Goal: Information Seeking & Learning: Learn about a topic

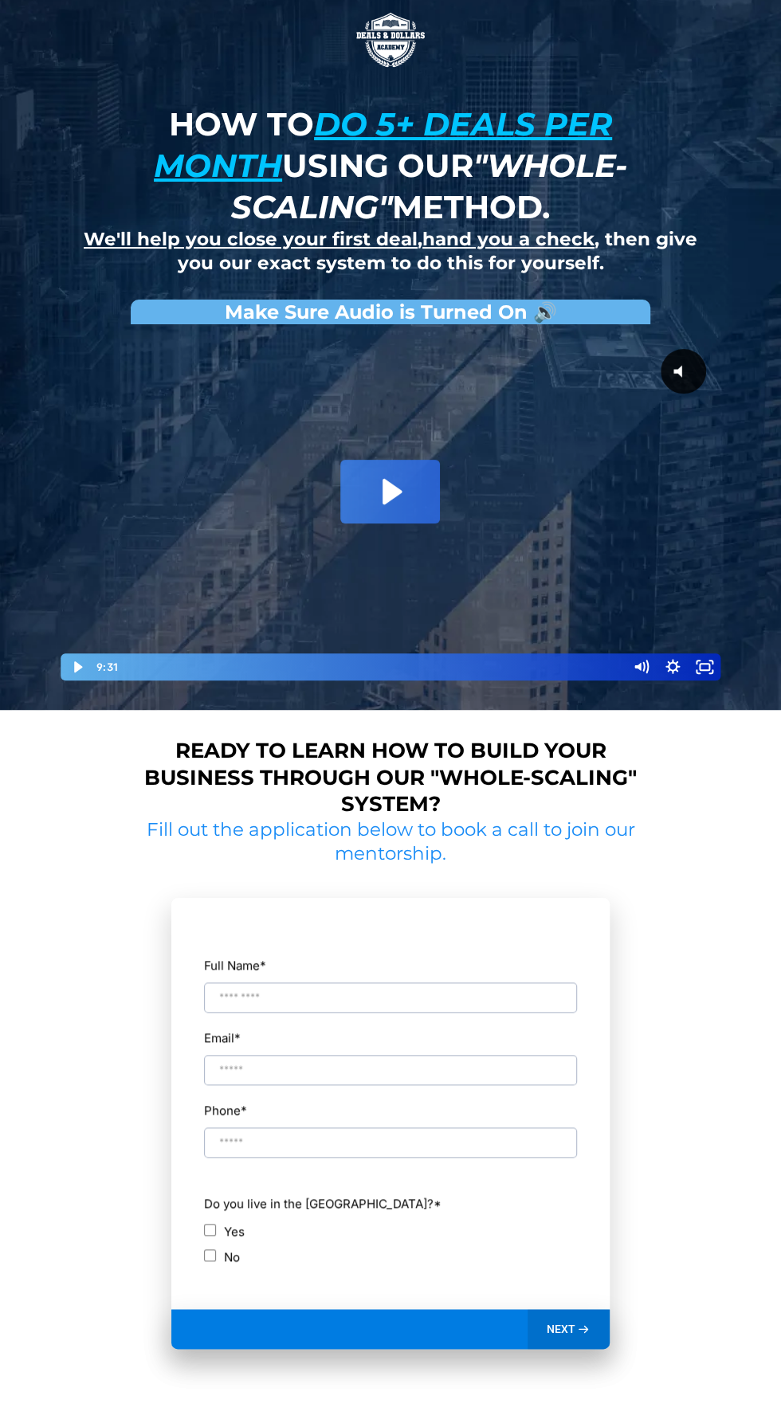
click at [358, 499] on icon "Play Video: David Choi - Whole-Scaling VSL V.2 (short)" at bounding box center [390, 492] width 100 height 64
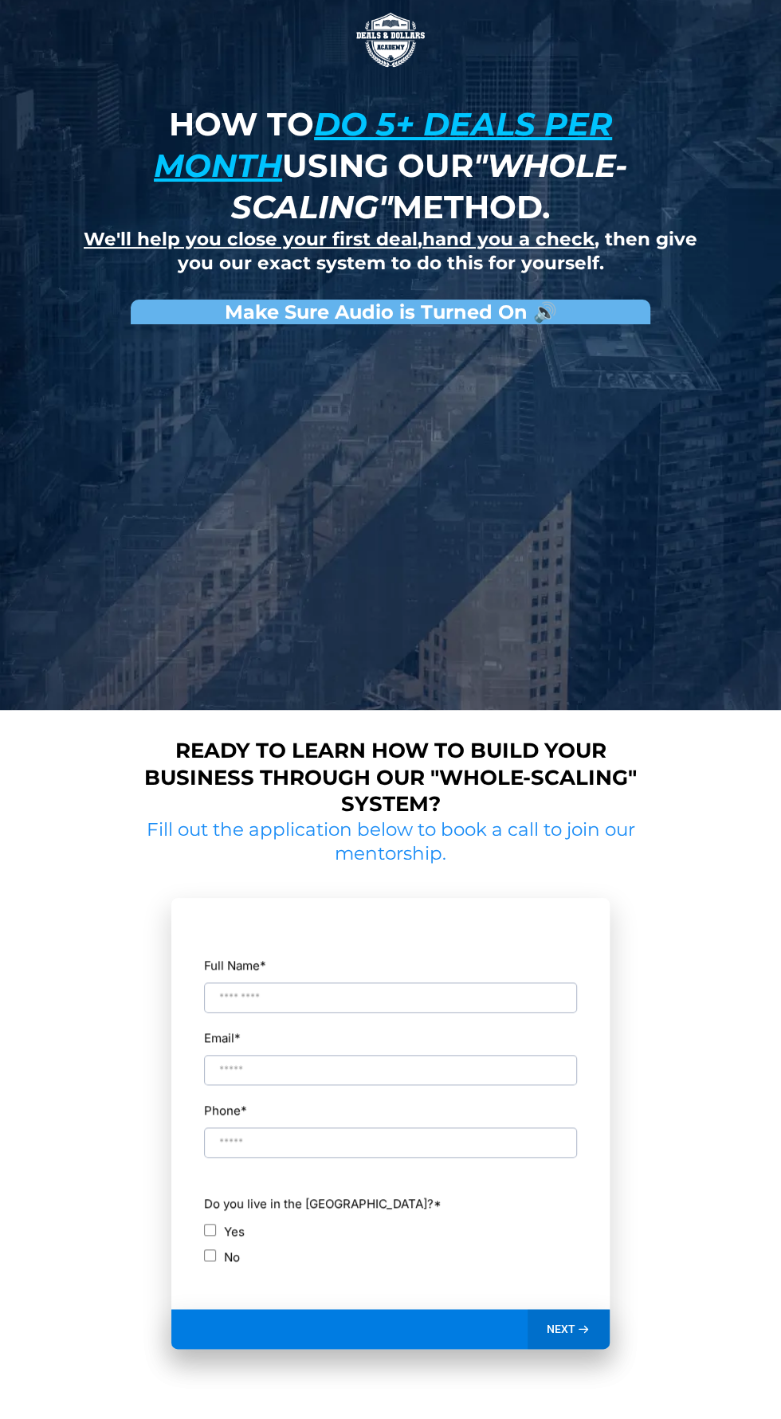
click at [192, 662] on div "Playbar" at bounding box center [373, 666] width 488 height 27
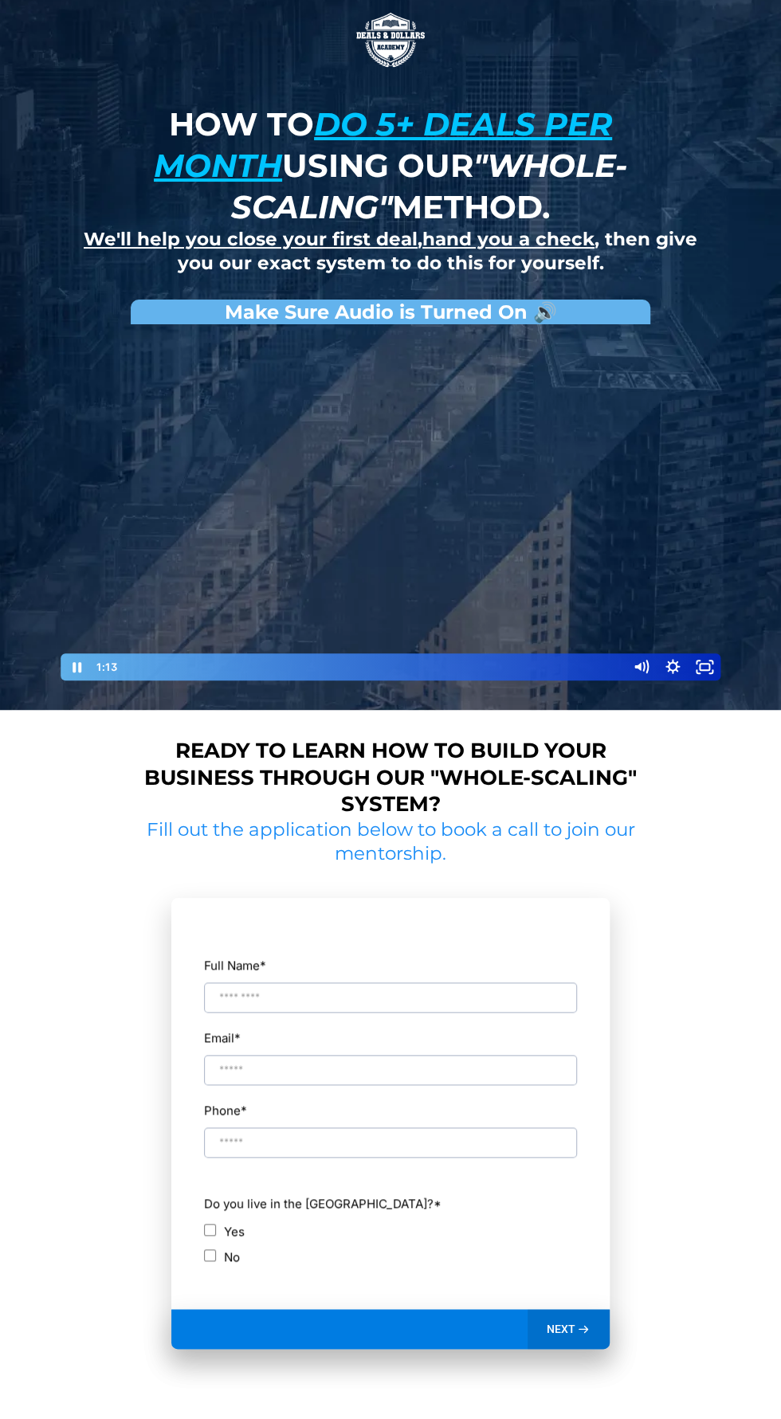
click at [124, 562] on div at bounding box center [390, 507] width 663 height 350
click at [92, 551] on div at bounding box center [390, 507] width 663 height 350
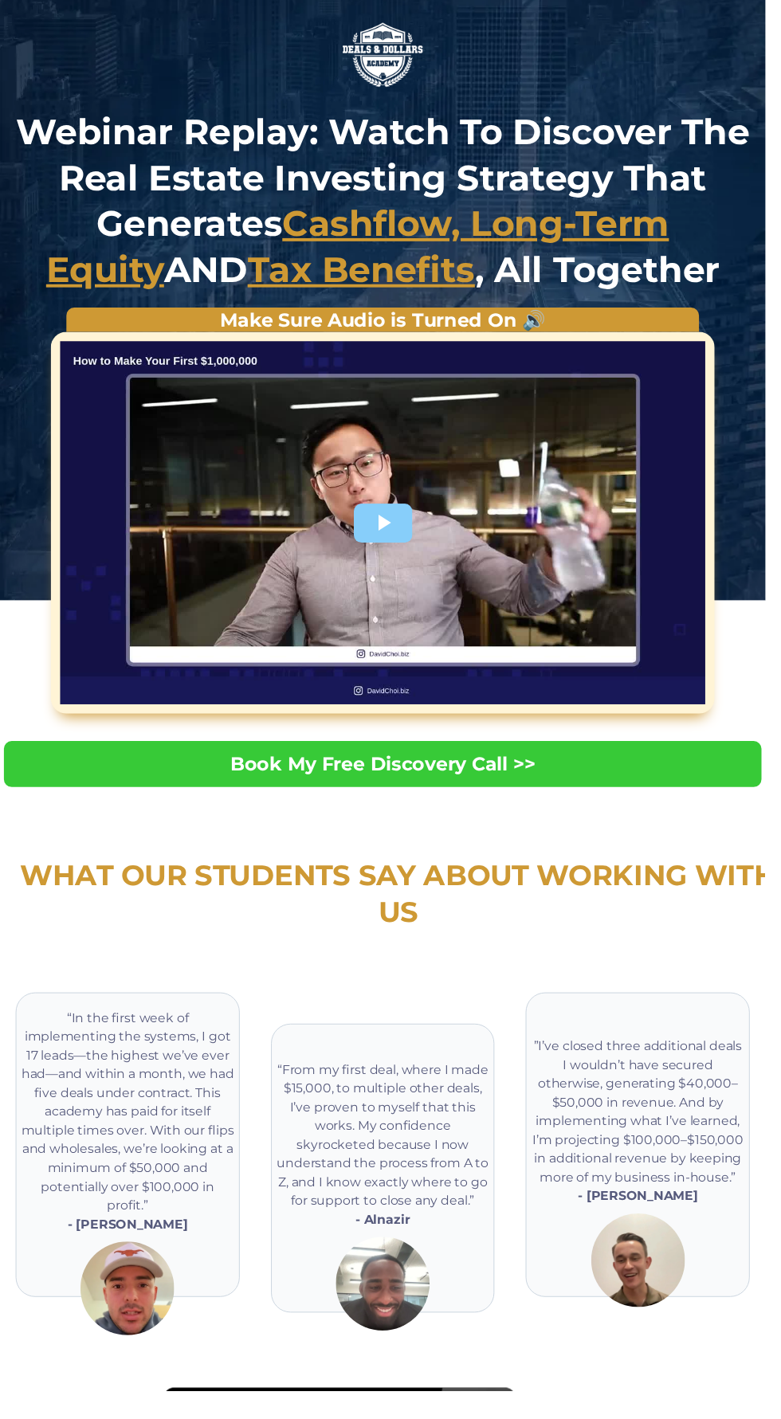
click at [390, 529] on div at bounding box center [390, 533] width 658 height 370
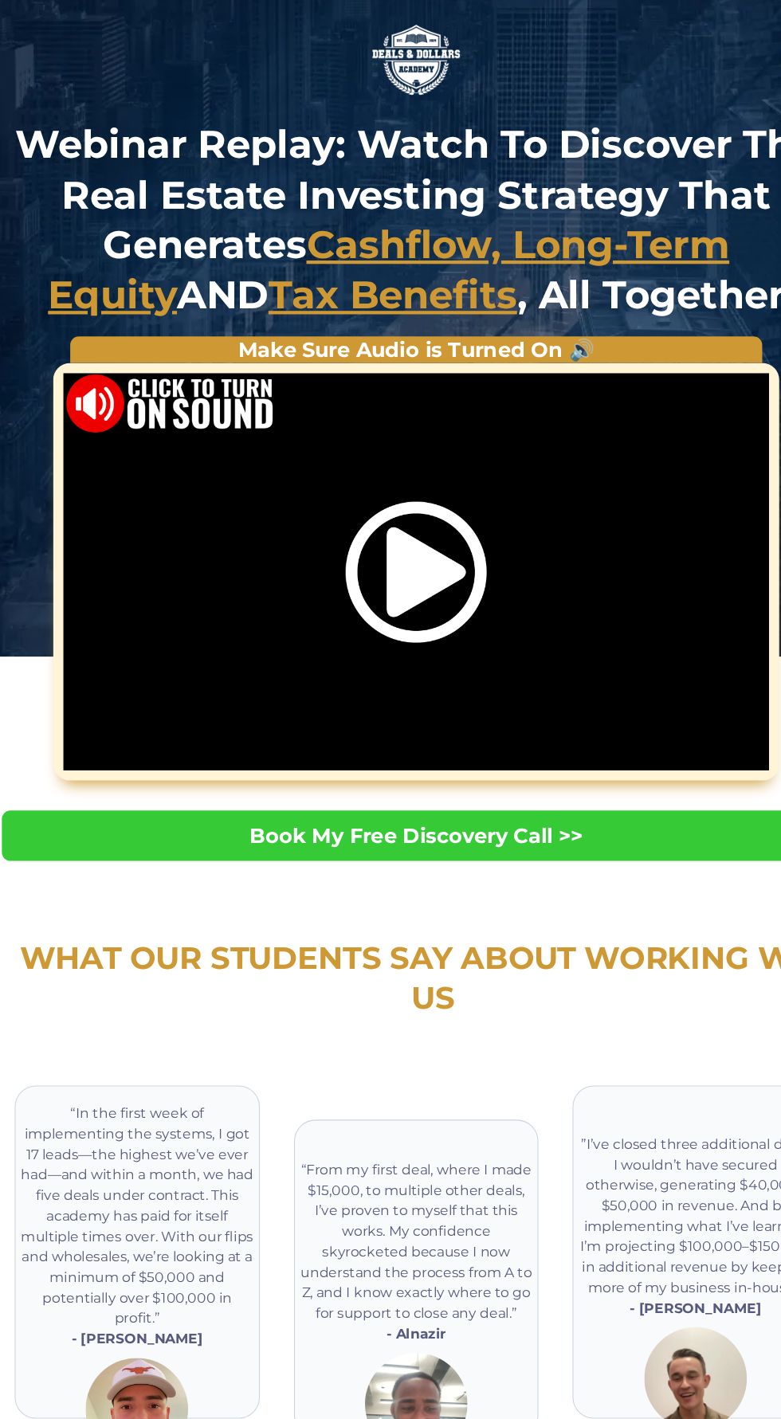
click at [238, 492] on div "Video Player" at bounding box center [390, 533] width 658 height 370
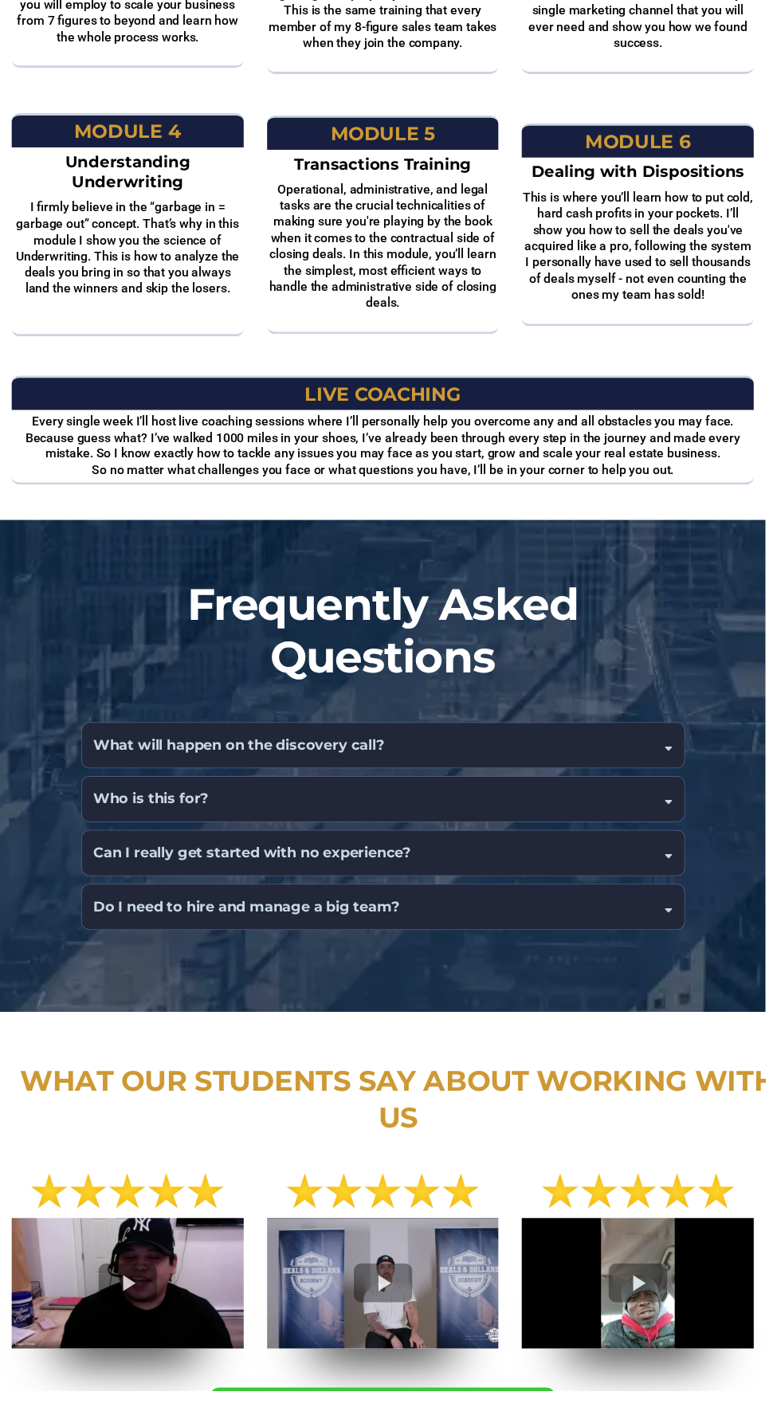
scroll to position [1979, 0]
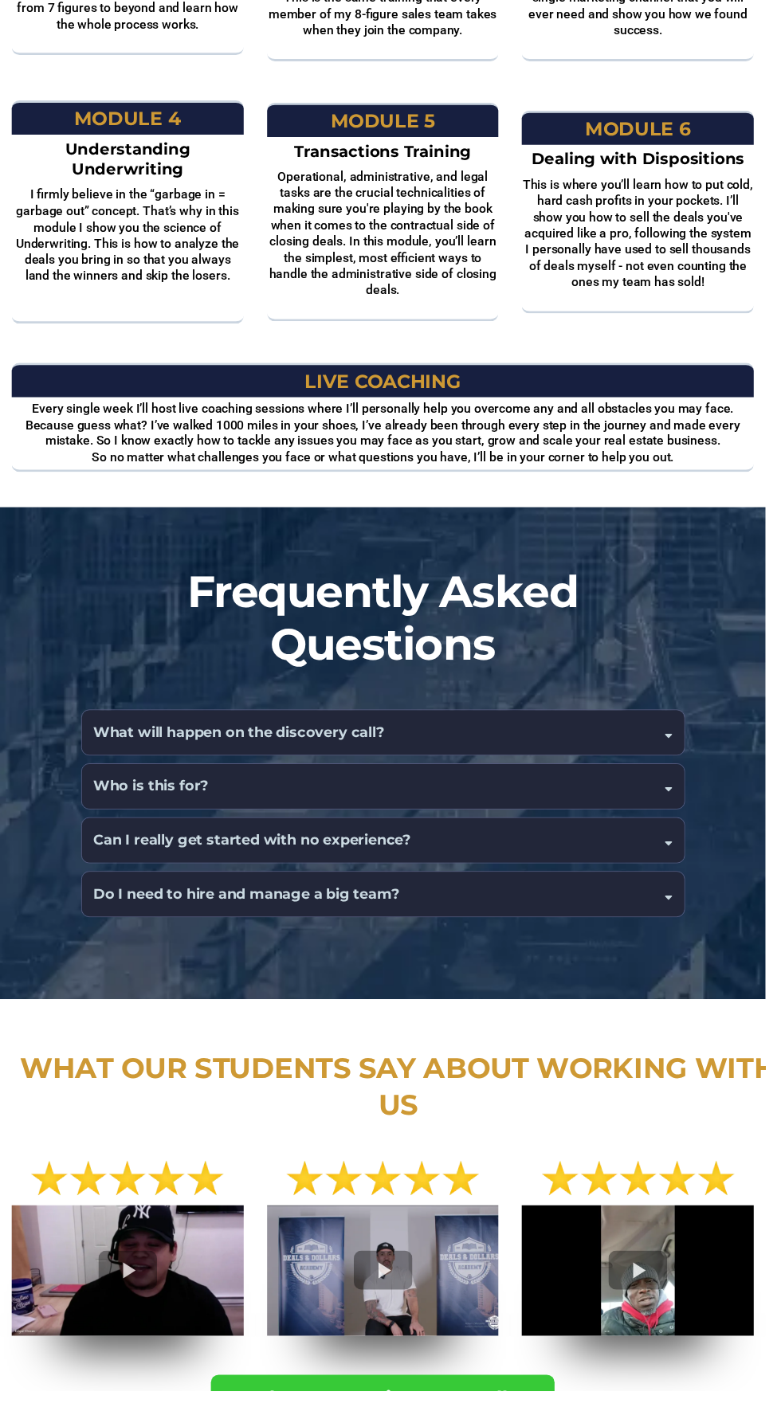
click at [96, 737] on h4 "What will happen on the discovery call?" at bounding box center [244, 748] width 297 height 22
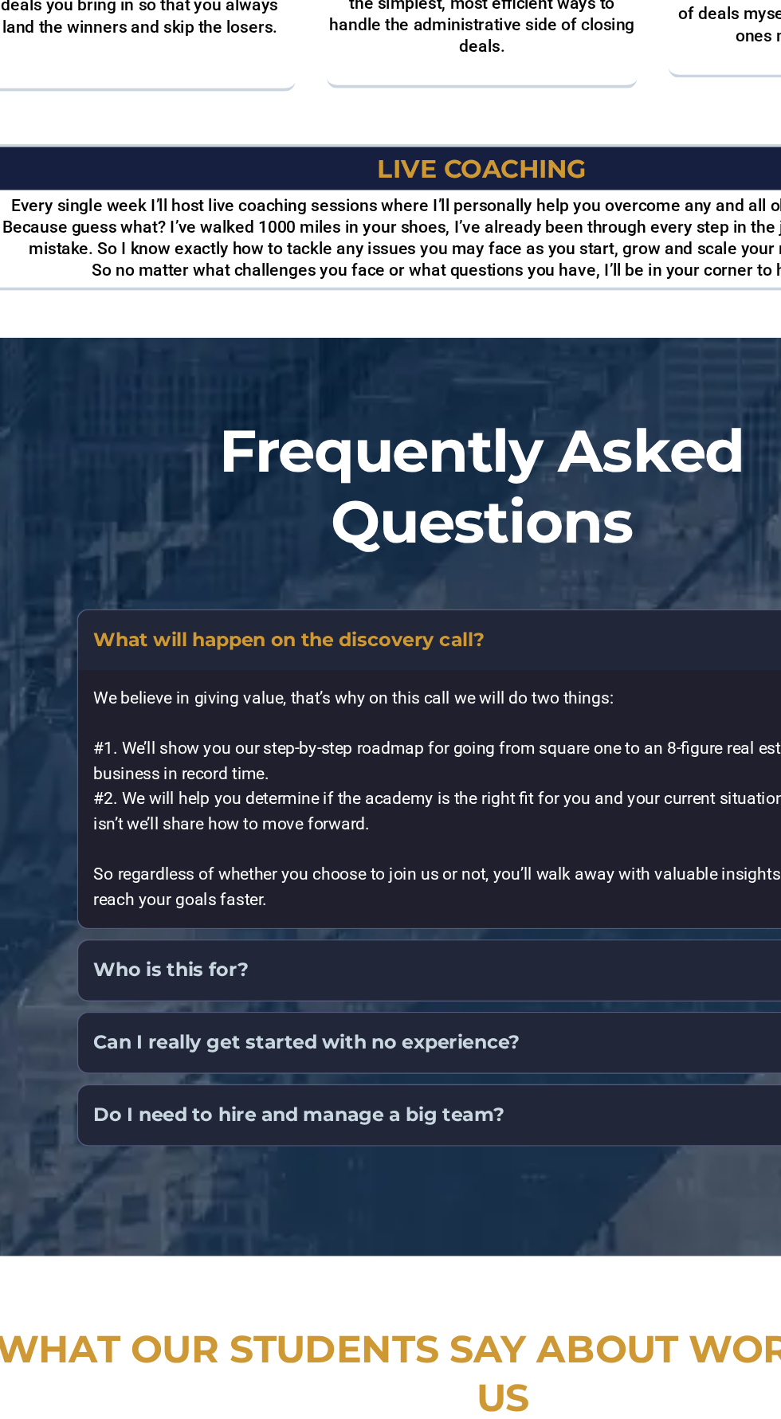
click at [117, 988] on h4 "Who is this for?" at bounding box center [155, 999] width 118 height 22
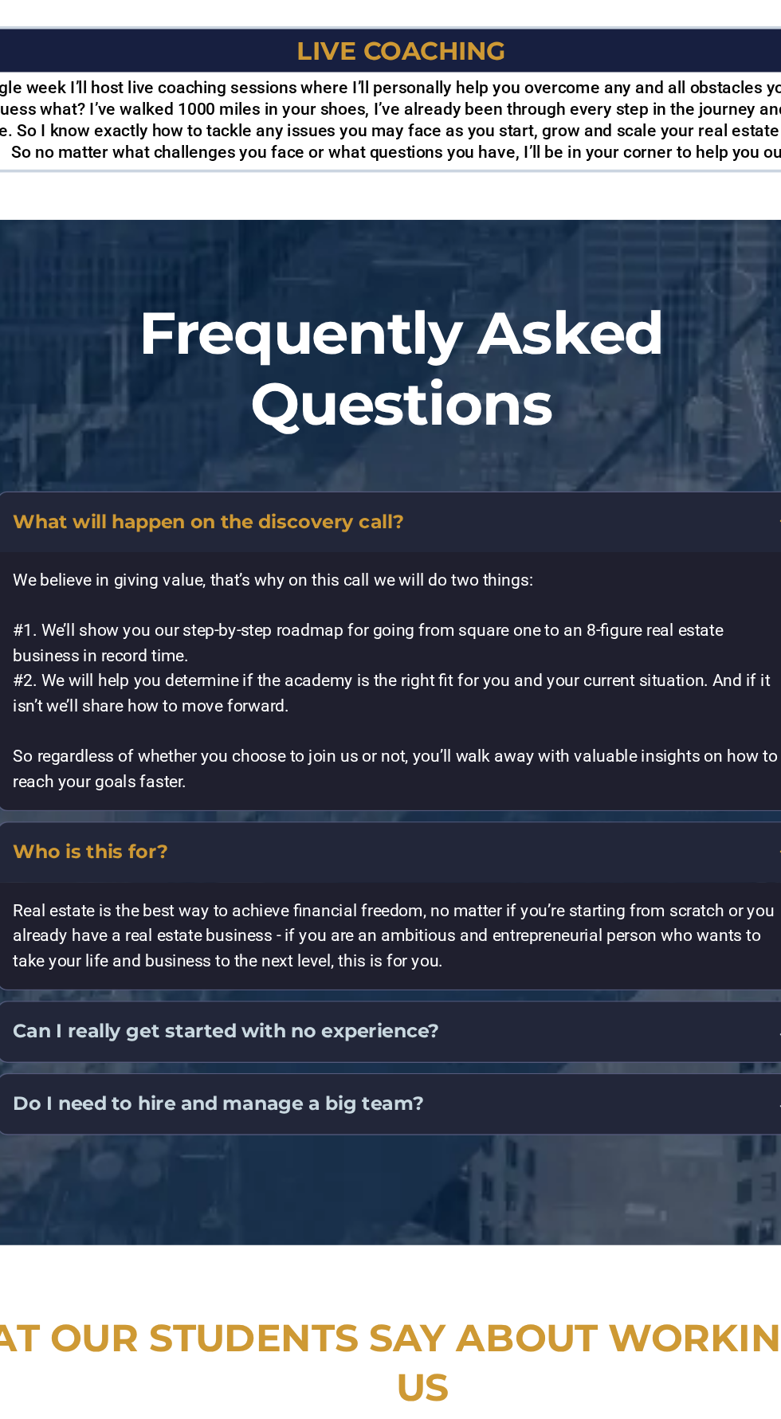
click at [151, 1112] on div "Can I really get started with no experience?" at bounding box center [391, 1134] width 614 height 45
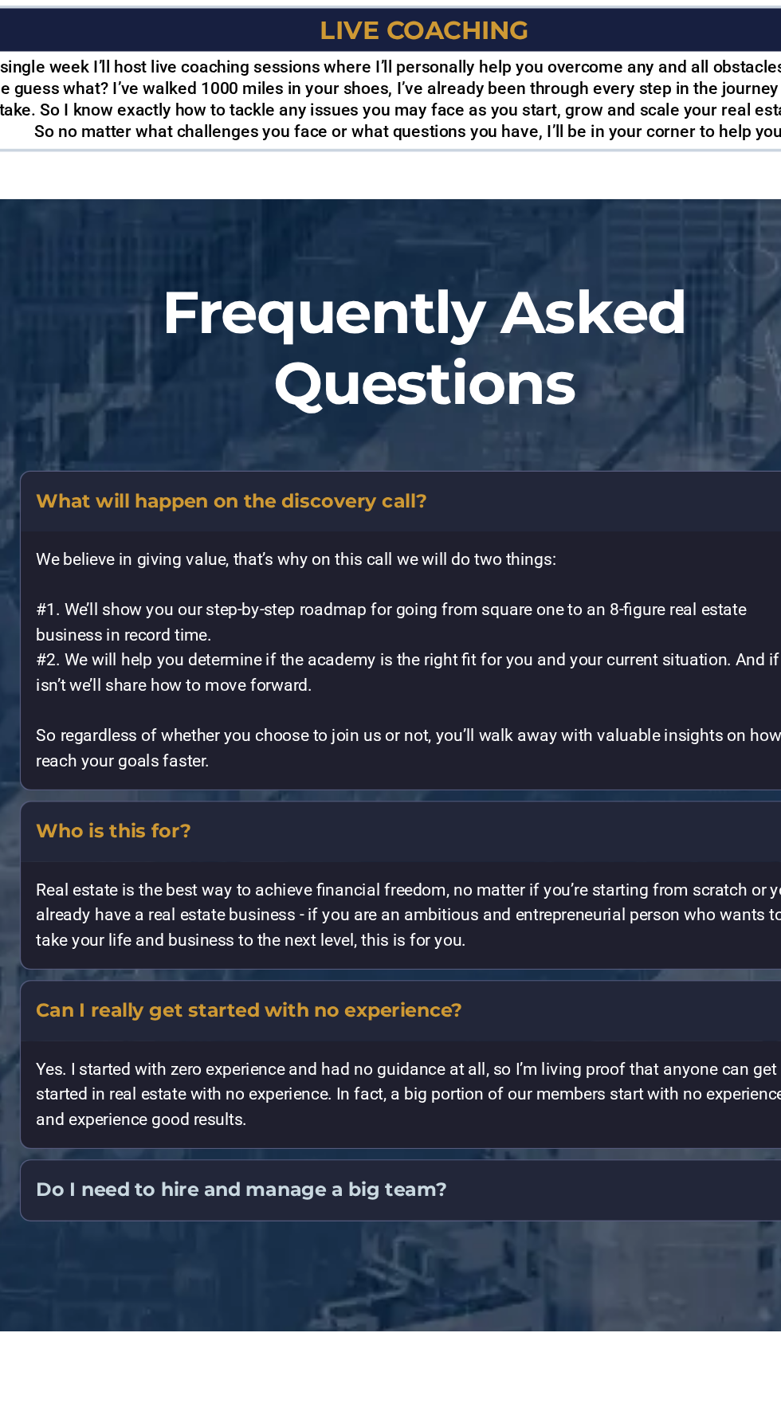
click at [164, 1260] on h4 "Do I need to hire and manage a big team?" at bounding box center [252, 1271] width 312 height 22
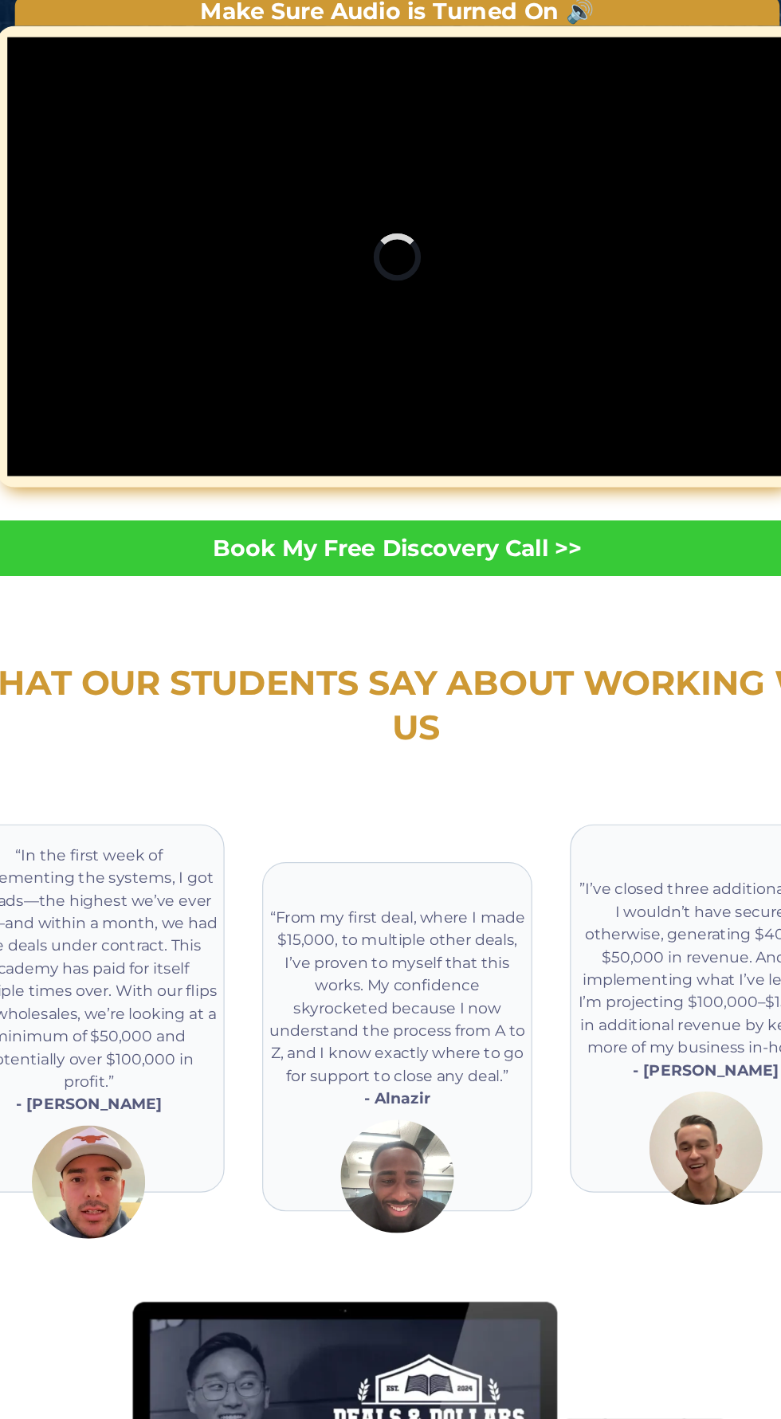
scroll to position [0, 0]
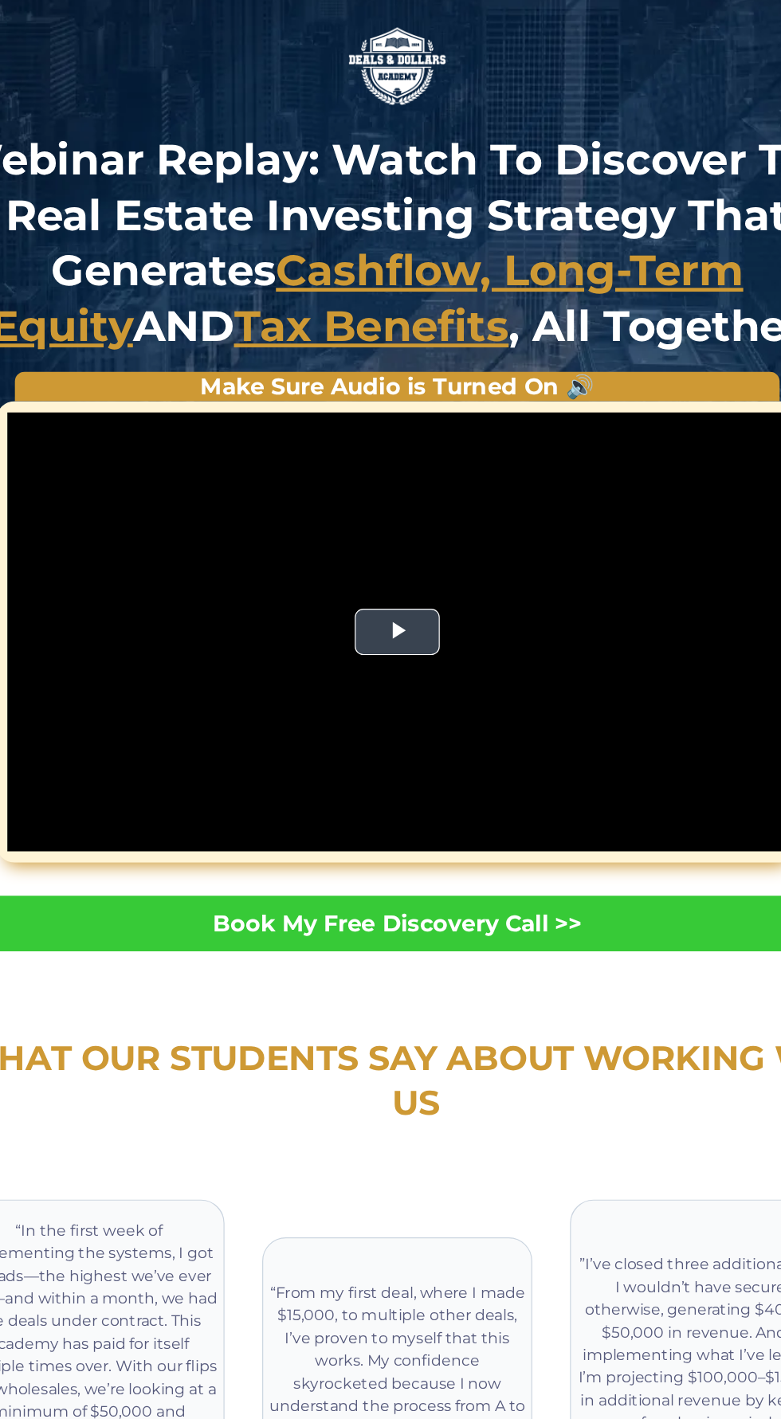
click at [377, 520] on video "Video Player" at bounding box center [390, 533] width 658 height 370
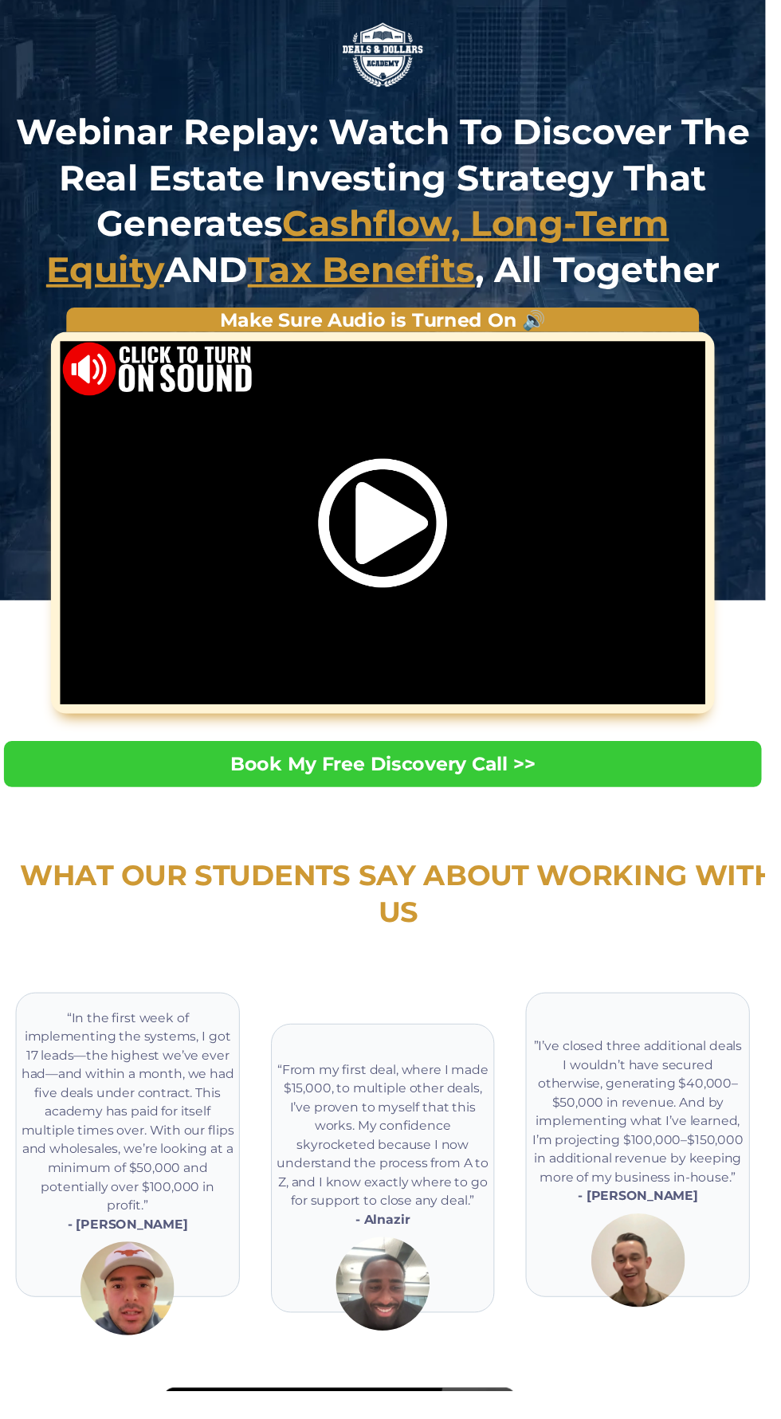
click at [105, 539] on div "Video Player" at bounding box center [390, 533] width 658 height 370
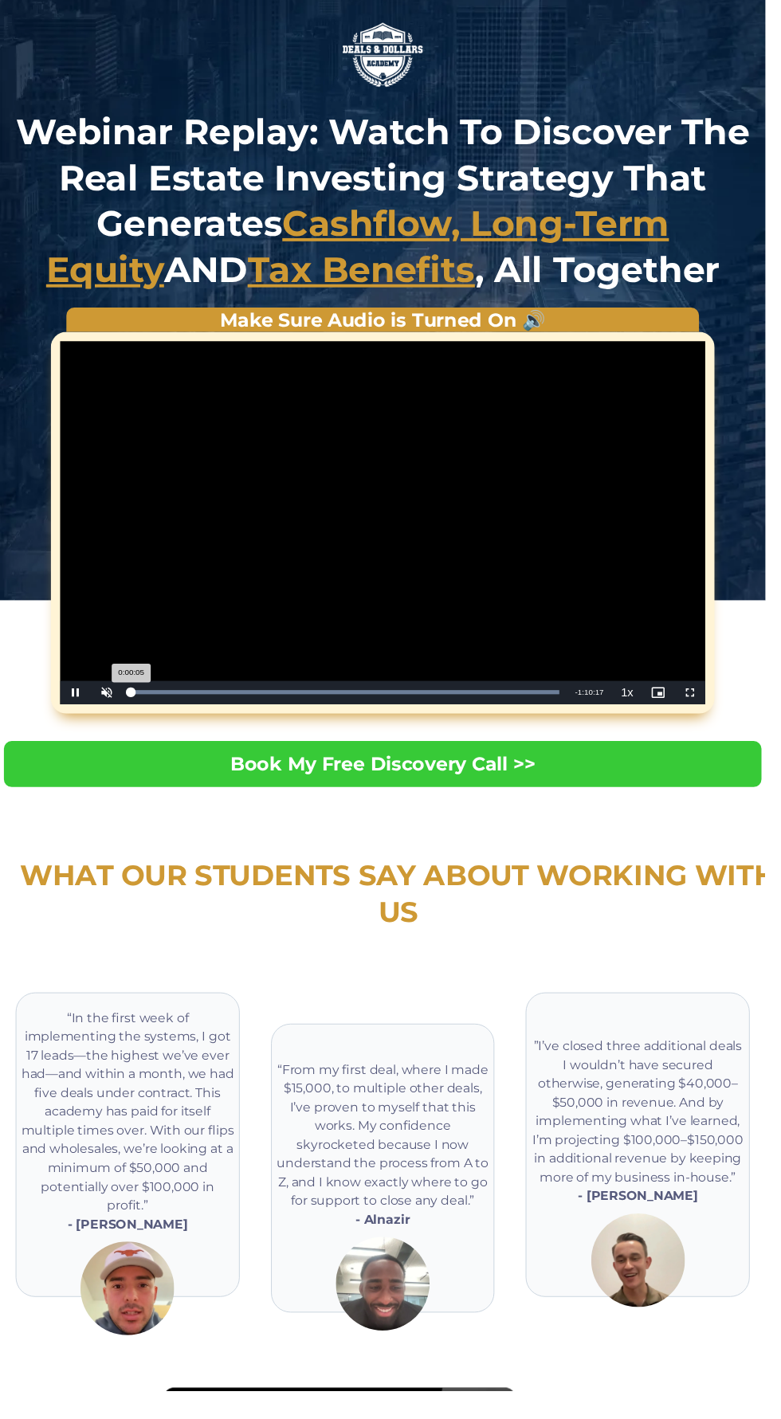
click at [134, 705] on div "0:00:05" at bounding box center [133, 706] width 1 height 4
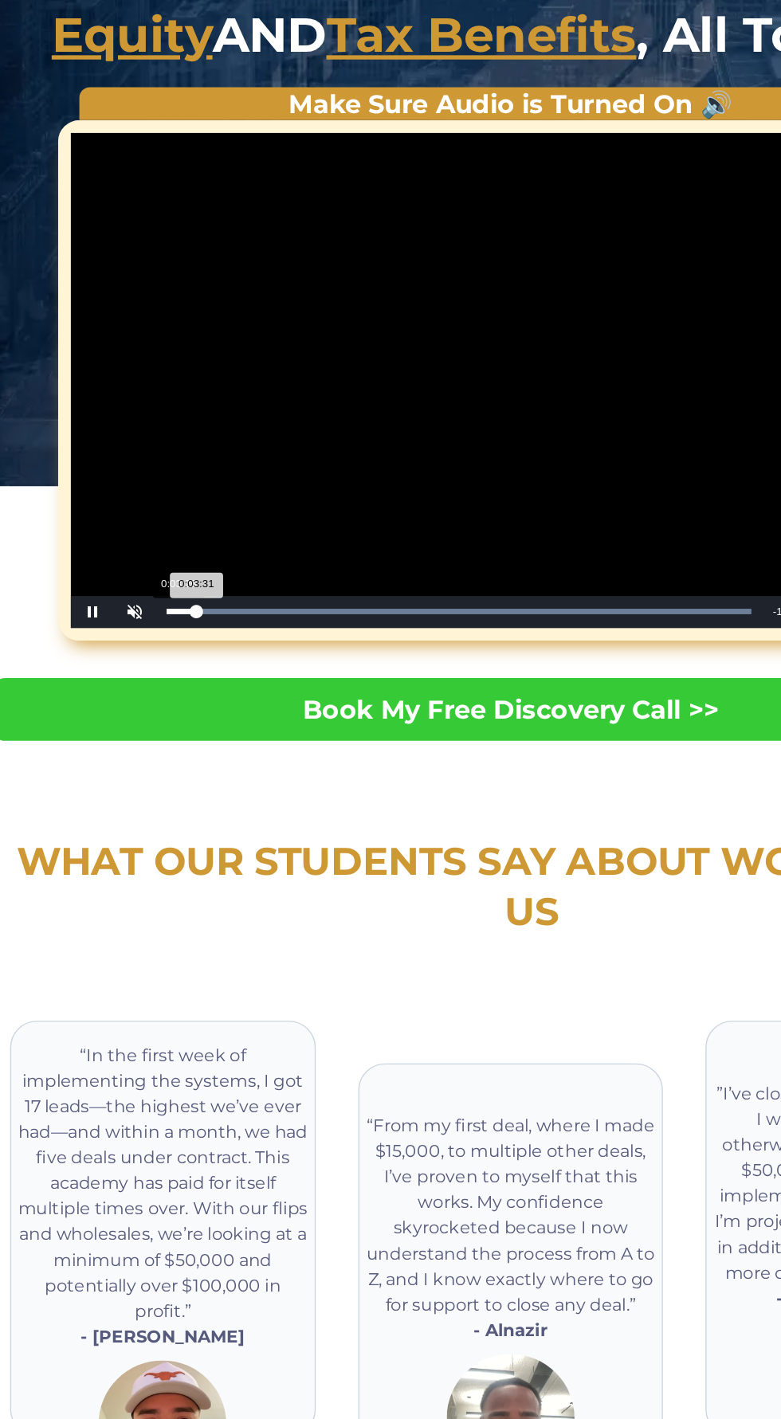
click at [151, 704] on div "0:03:31" at bounding box center [144, 706] width 22 height 4
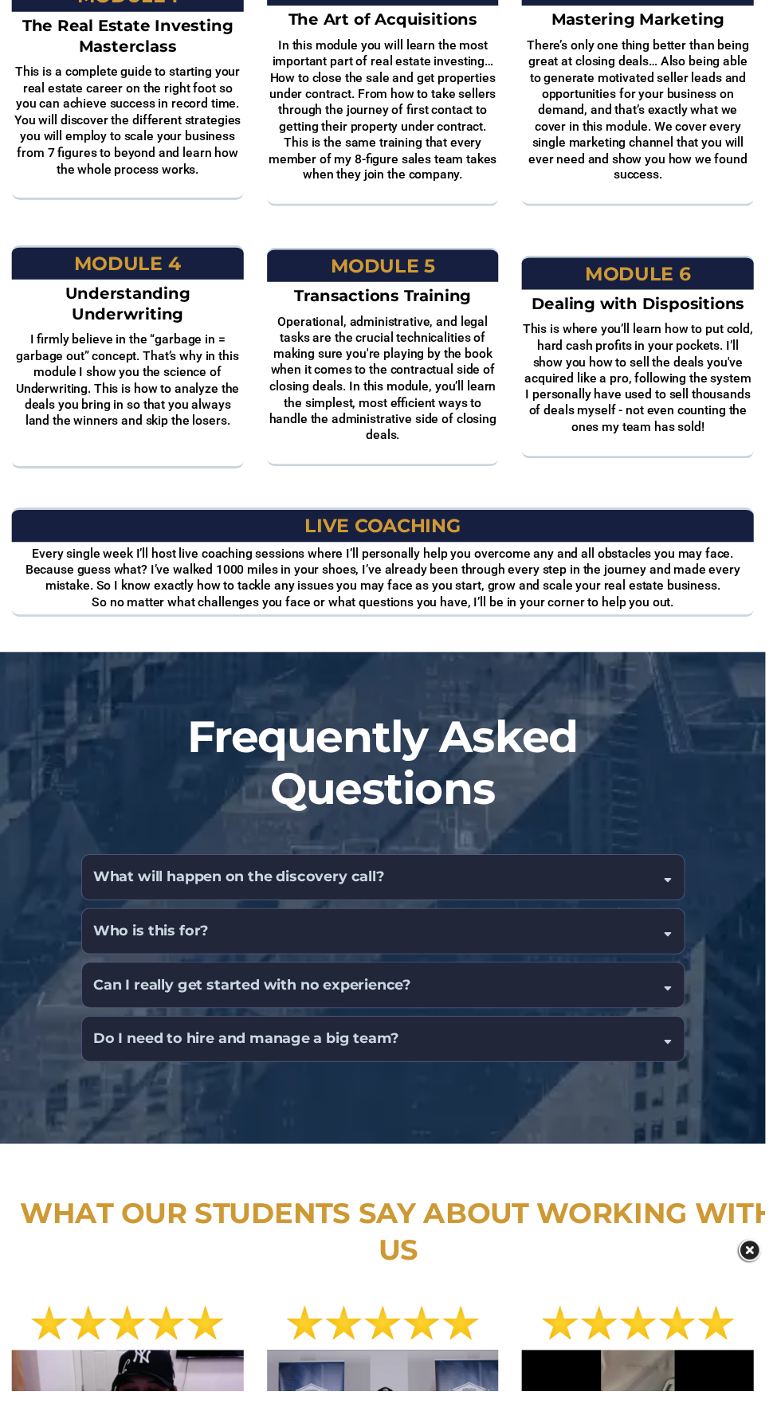
scroll to position [1847, 0]
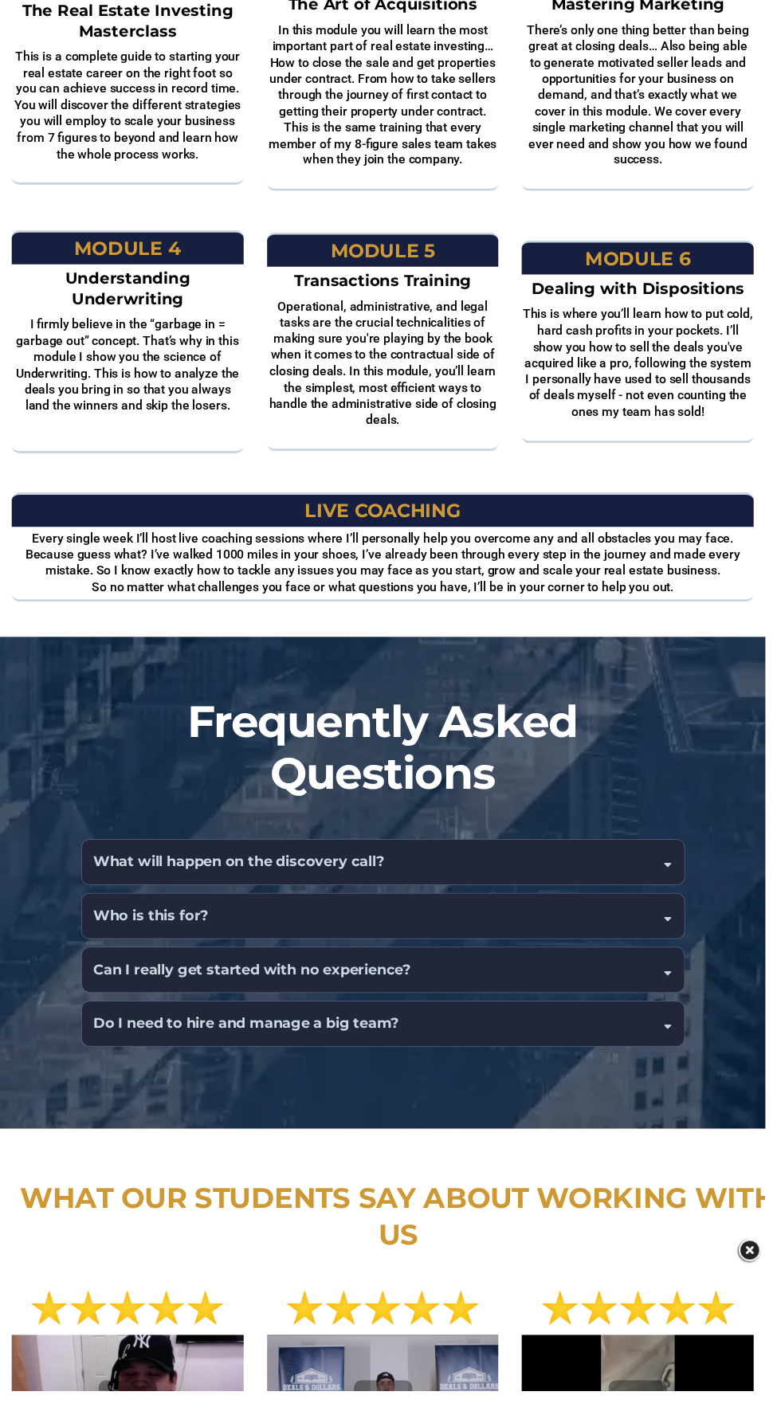
click at [131, 979] on h4 "Can I really get started with no experience?" at bounding box center [258, 990] width 324 height 22
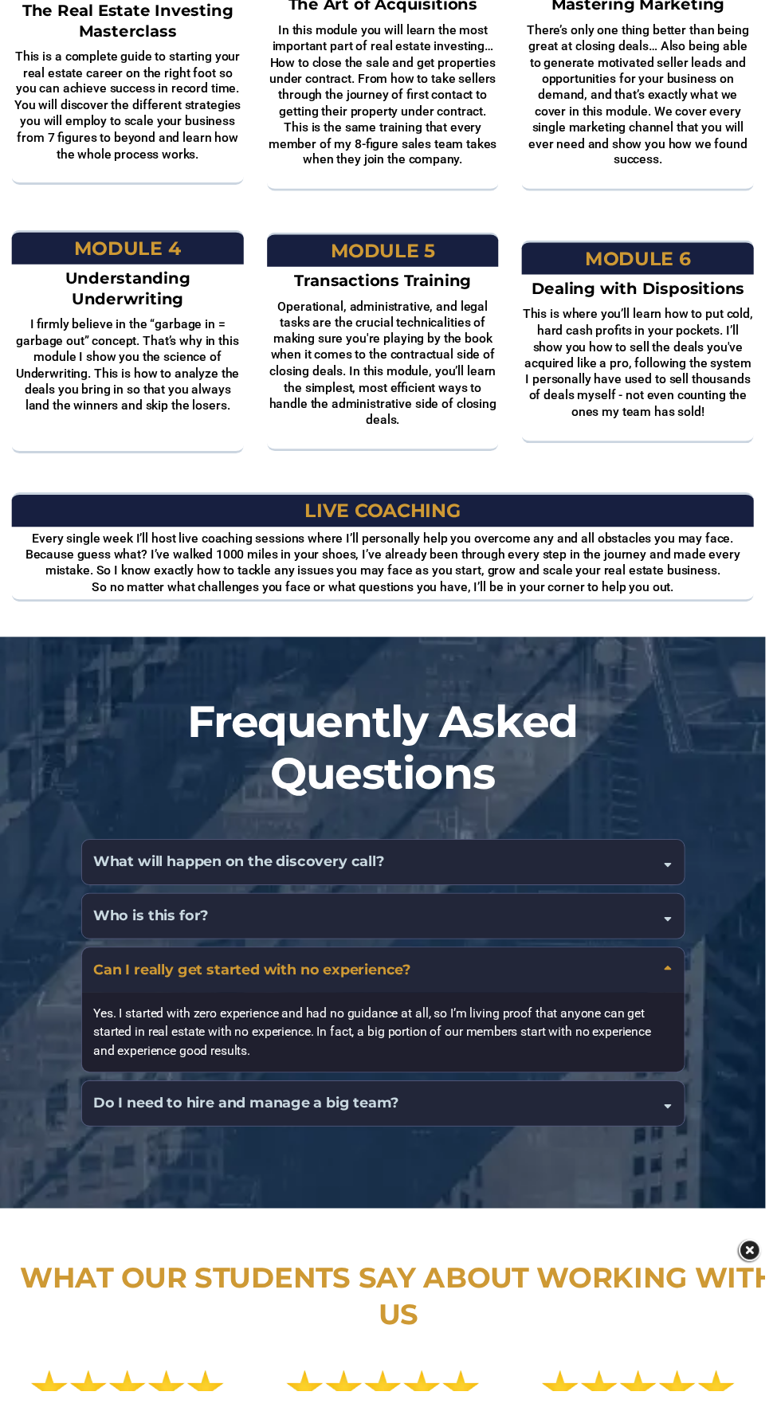
click at [122, 1115] on h4 "Do I need to hire and manage a big team?" at bounding box center [252, 1126] width 312 height 22
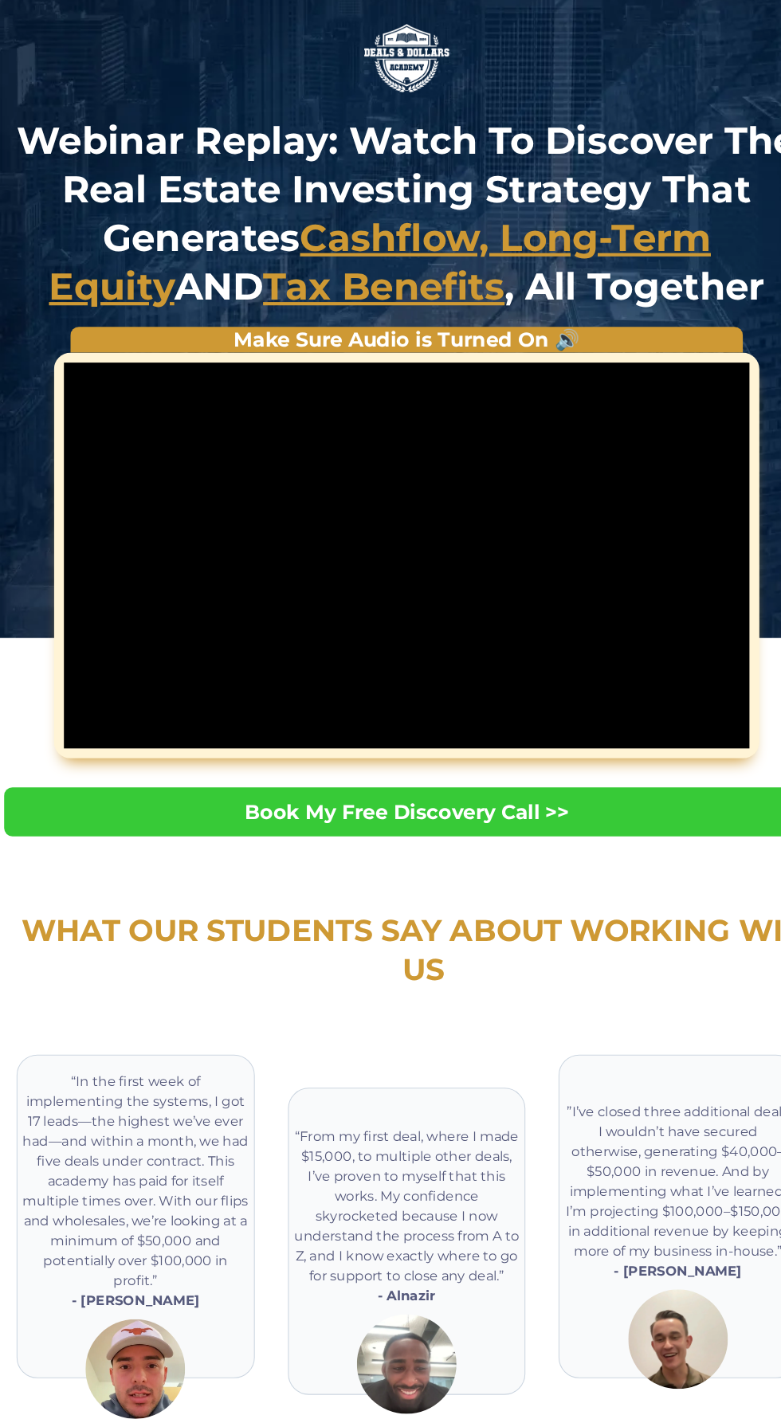
scroll to position [0, 0]
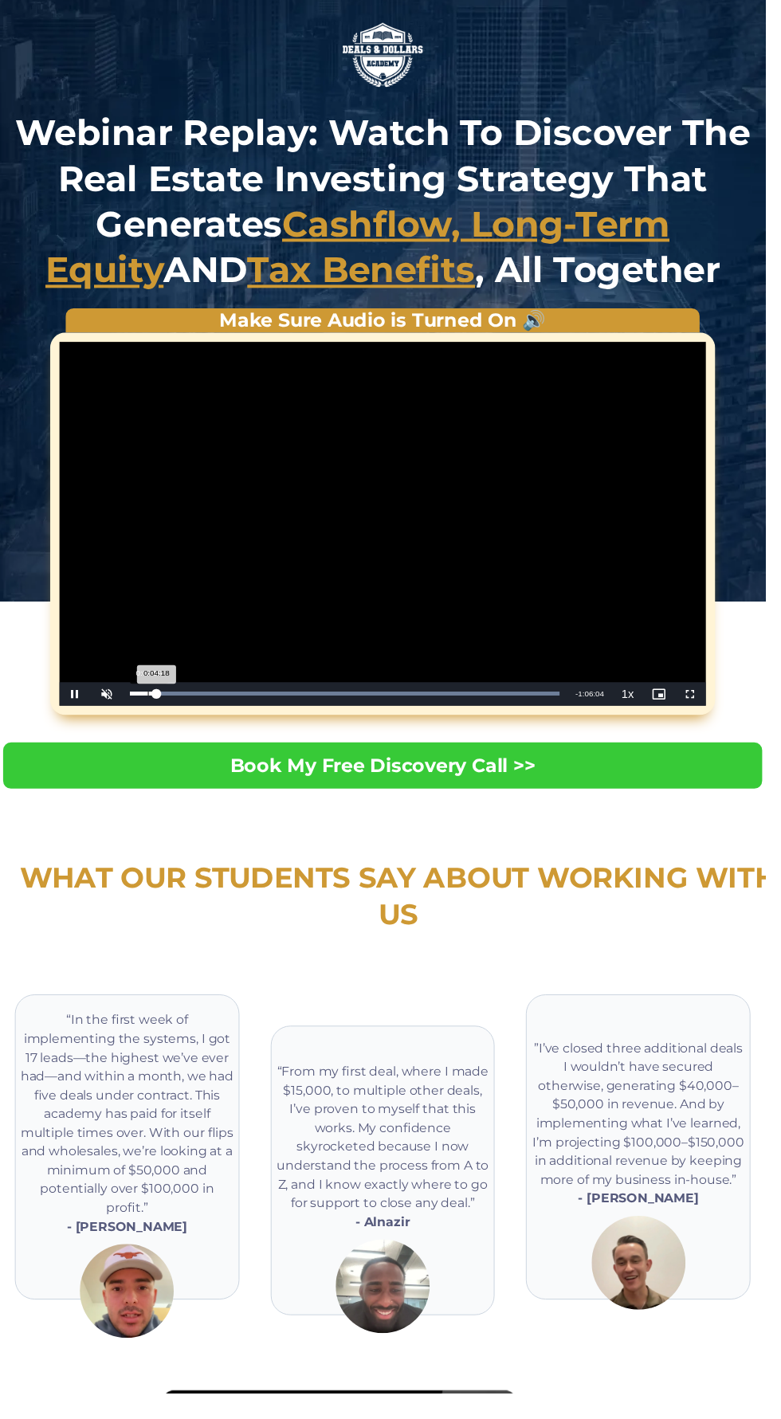
click at [159, 706] on div "0:04:18" at bounding box center [146, 706] width 27 height 4
click at [178, 704] on div "Progress Bar" at bounding box center [351, 706] width 437 height 4
